Goal: Navigation & Orientation: Find specific page/section

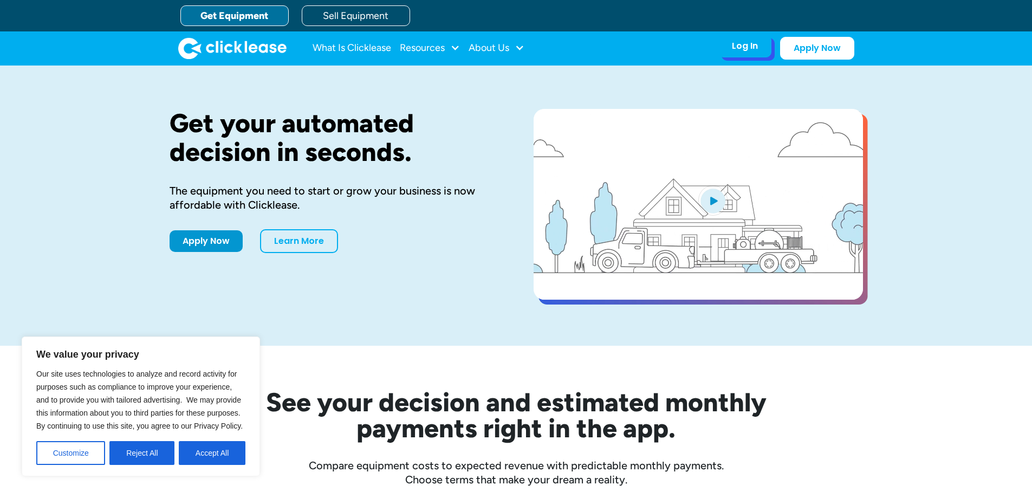
click at [743, 47] on div "Log In" at bounding box center [745, 46] width 26 height 11
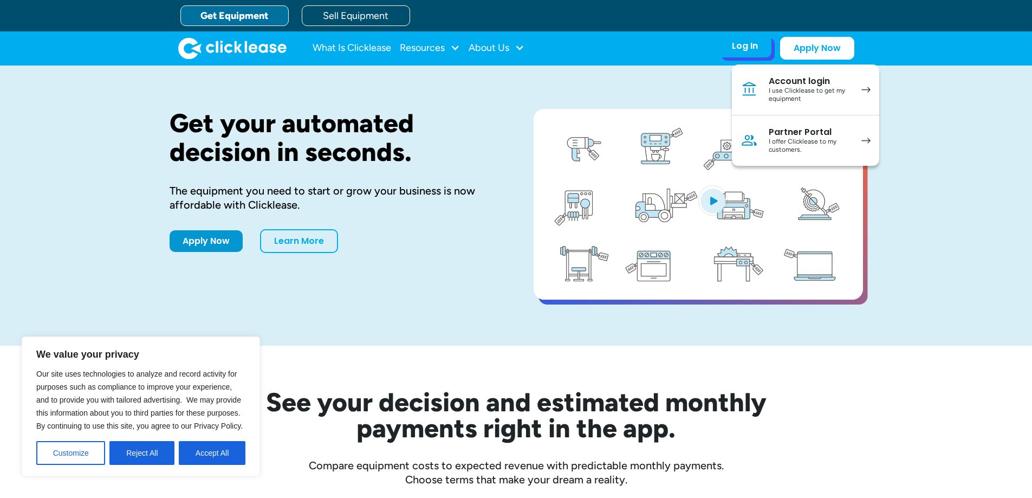
click at [784, 82] on div "Account login" at bounding box center [810, 81] width 82 height 11
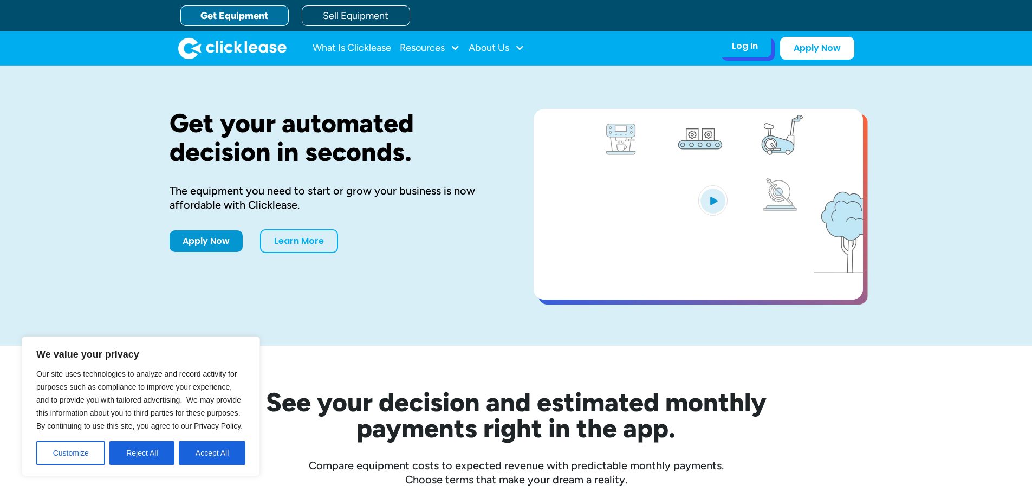
click at [750, 47] on div "Log In" at bounding box center [745, 46] width 26 height 11
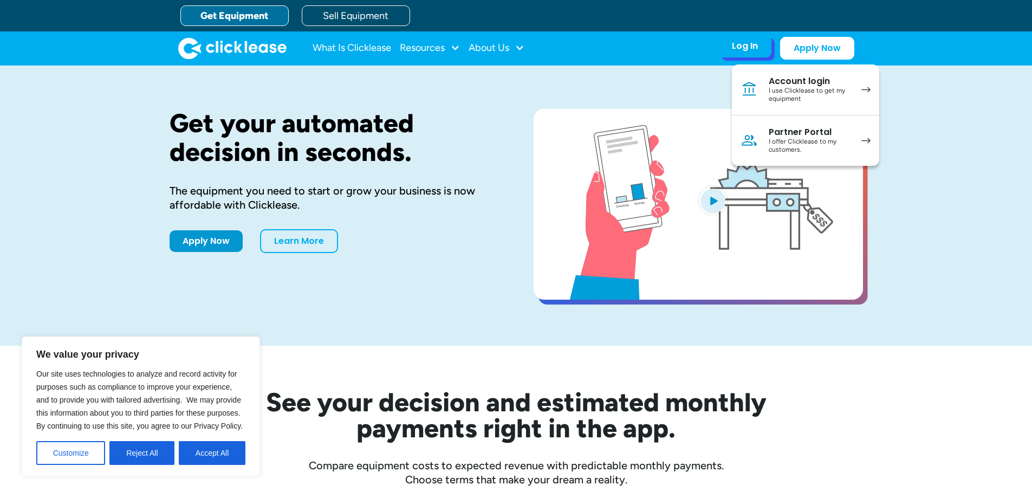
click at [785, 147] on div "I offer Clicklease to my customers." at bounding box center [810, 146] width 82 height 17
